Goal: Information Seeking & Learning: Learn about a topic

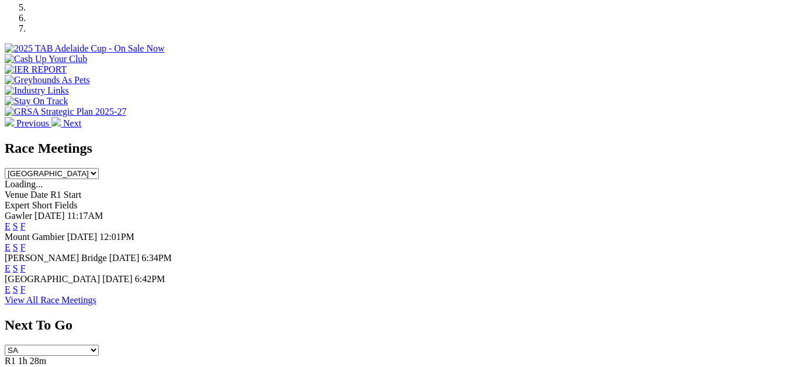
scroll to position [409, 0]
click at [26, 284] on link "F" at bounding box center [22, 289] width 5 height 10
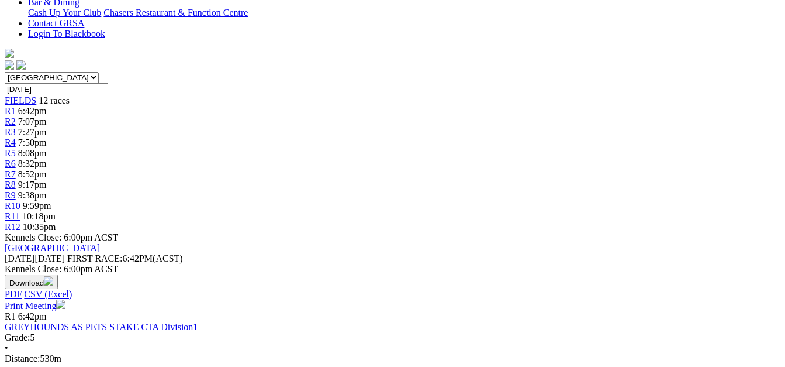
scroll to position [292, 0]
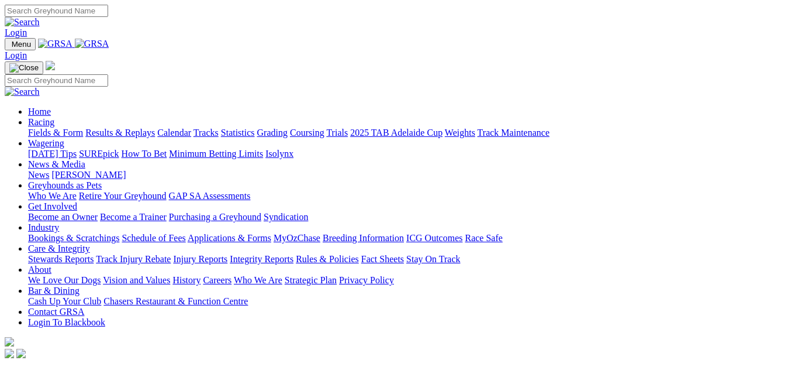
scroll to position [409, 0]
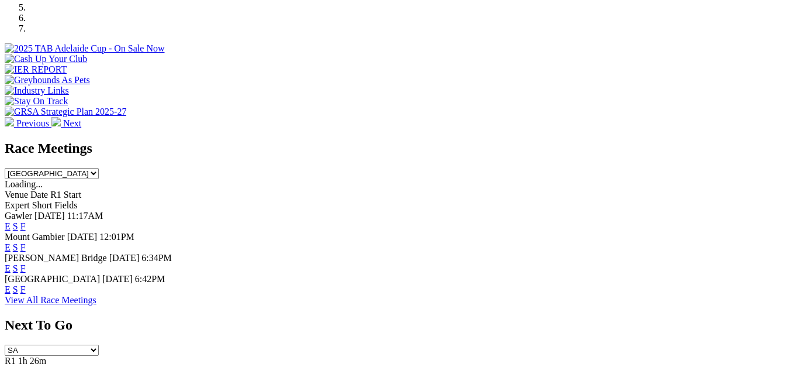
click at [26, 221] on link "F" at bounding box center [22, 226] width 5 height 10
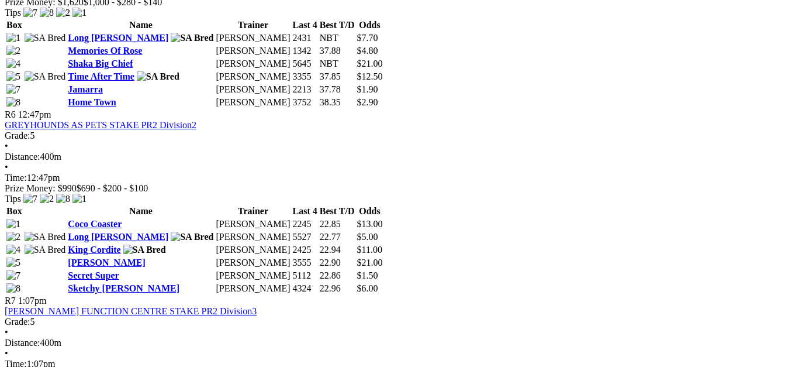
scroll to position [1286, 0]
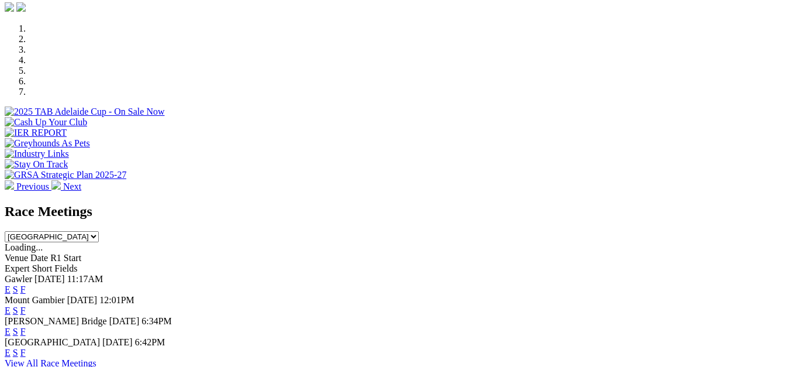
scroll to position [351, 0]
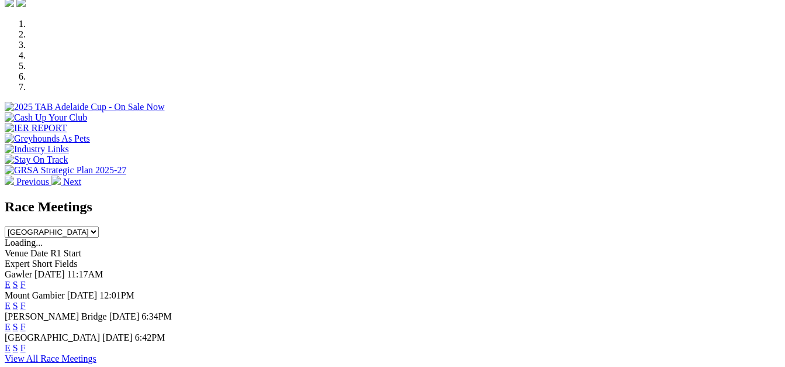
click at [26, 301] on link "F" at bounding box center [22, 306] width 5 height 10
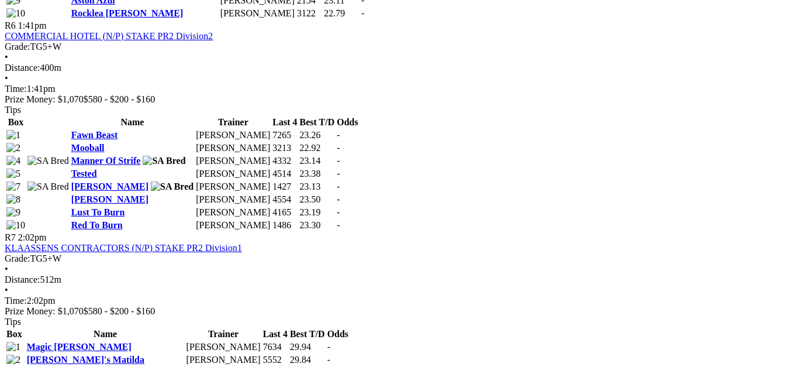
scroll to position [1696, 0]
